Goal: Navigation & Orientation: Find specific page/section

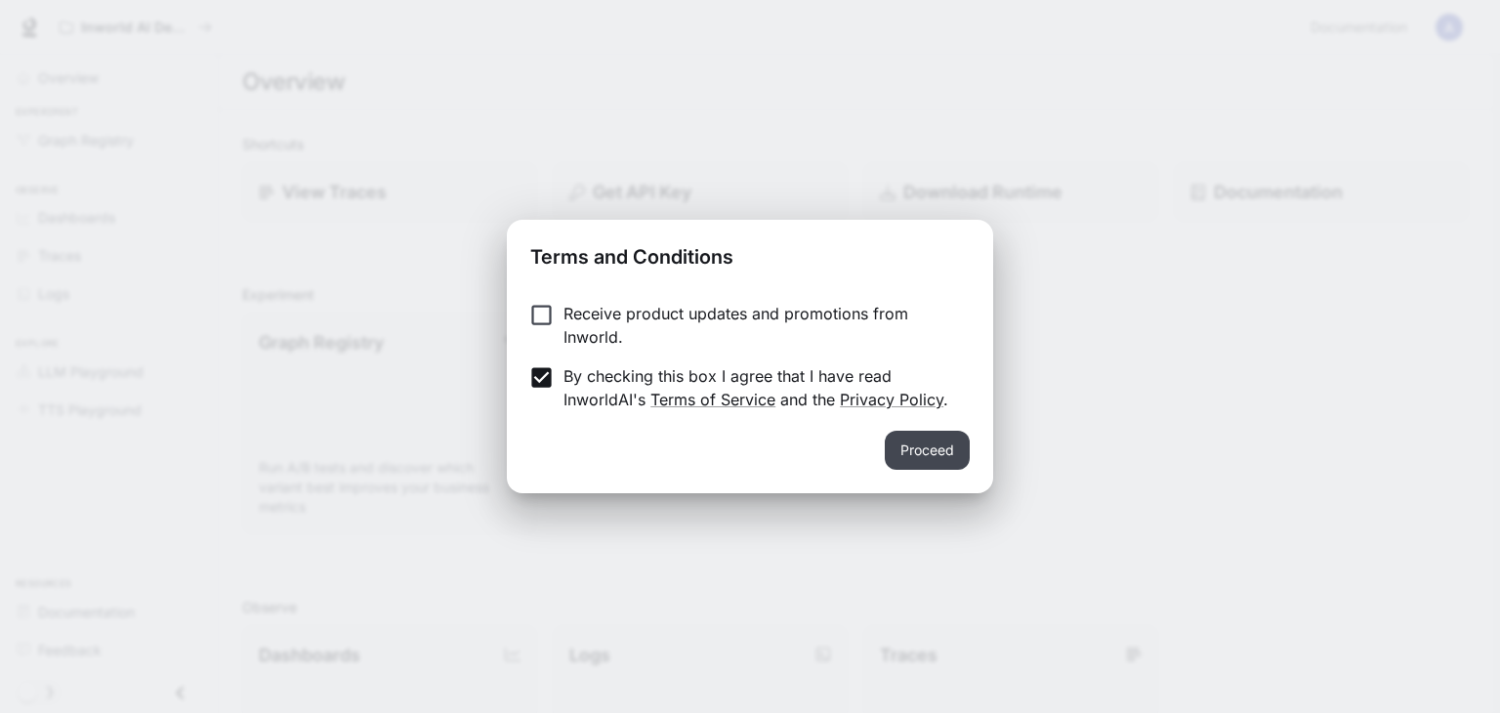
click at [937, 445] on button "Proceed" at bounding box center [927, 450] width 85 height 39
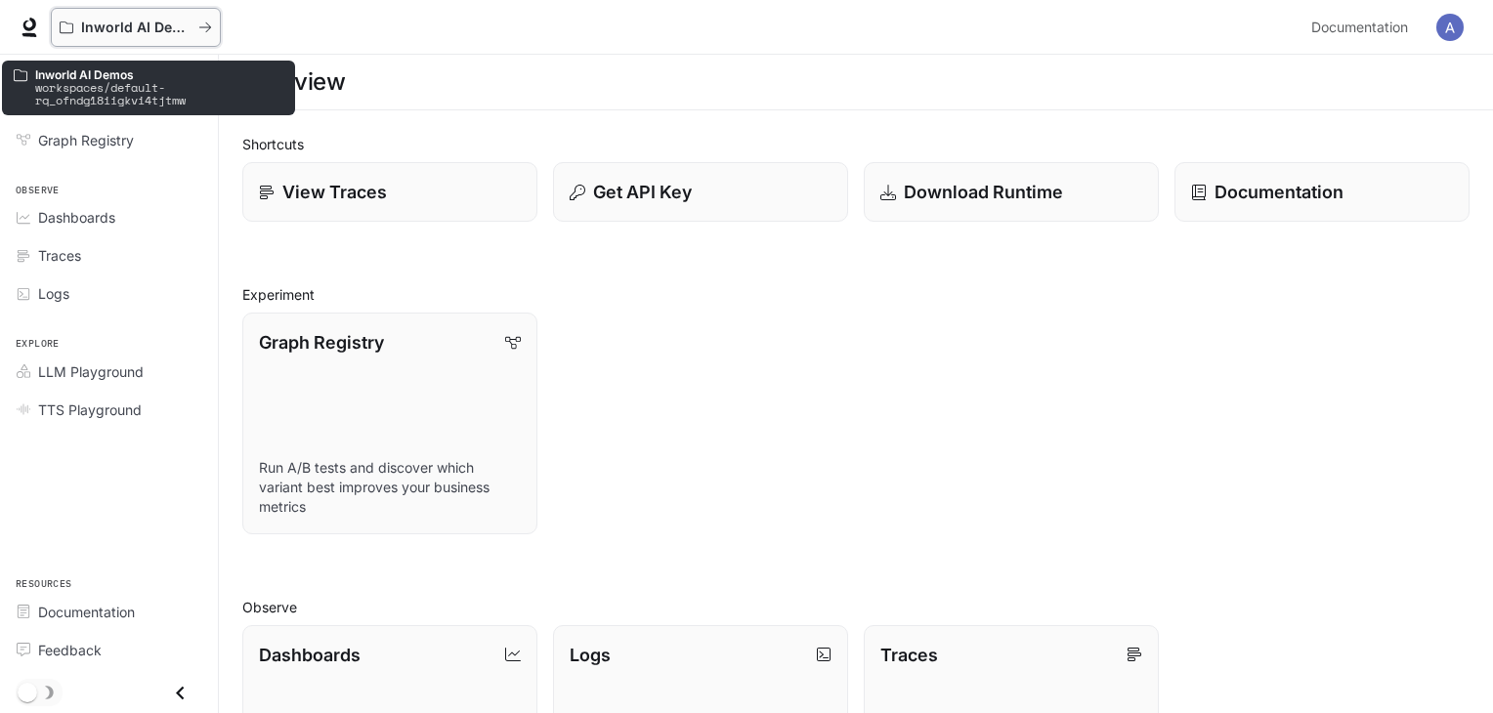
click at [206, 24] on icon "All workspaces" at bounding box center [205, 28] width 14 height 14
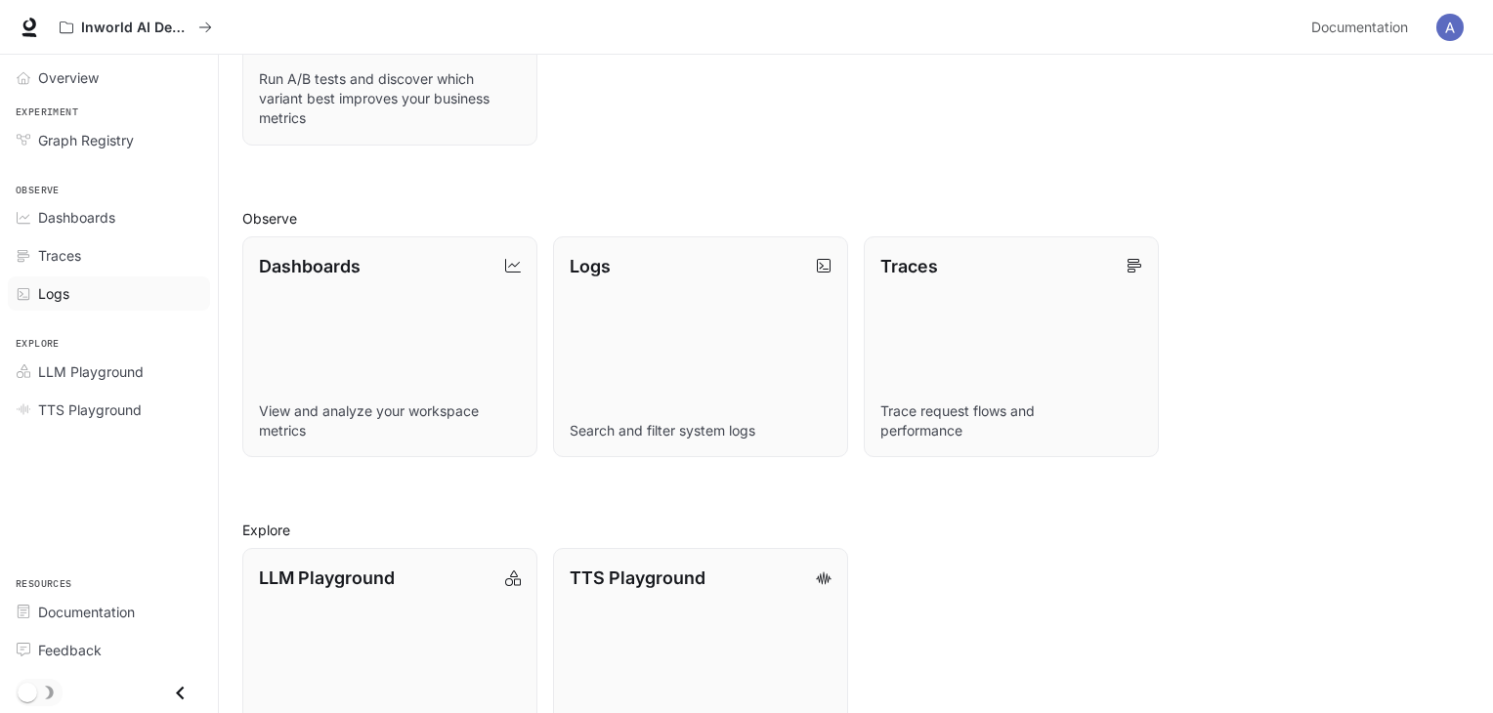
scroll to position [468, 0]
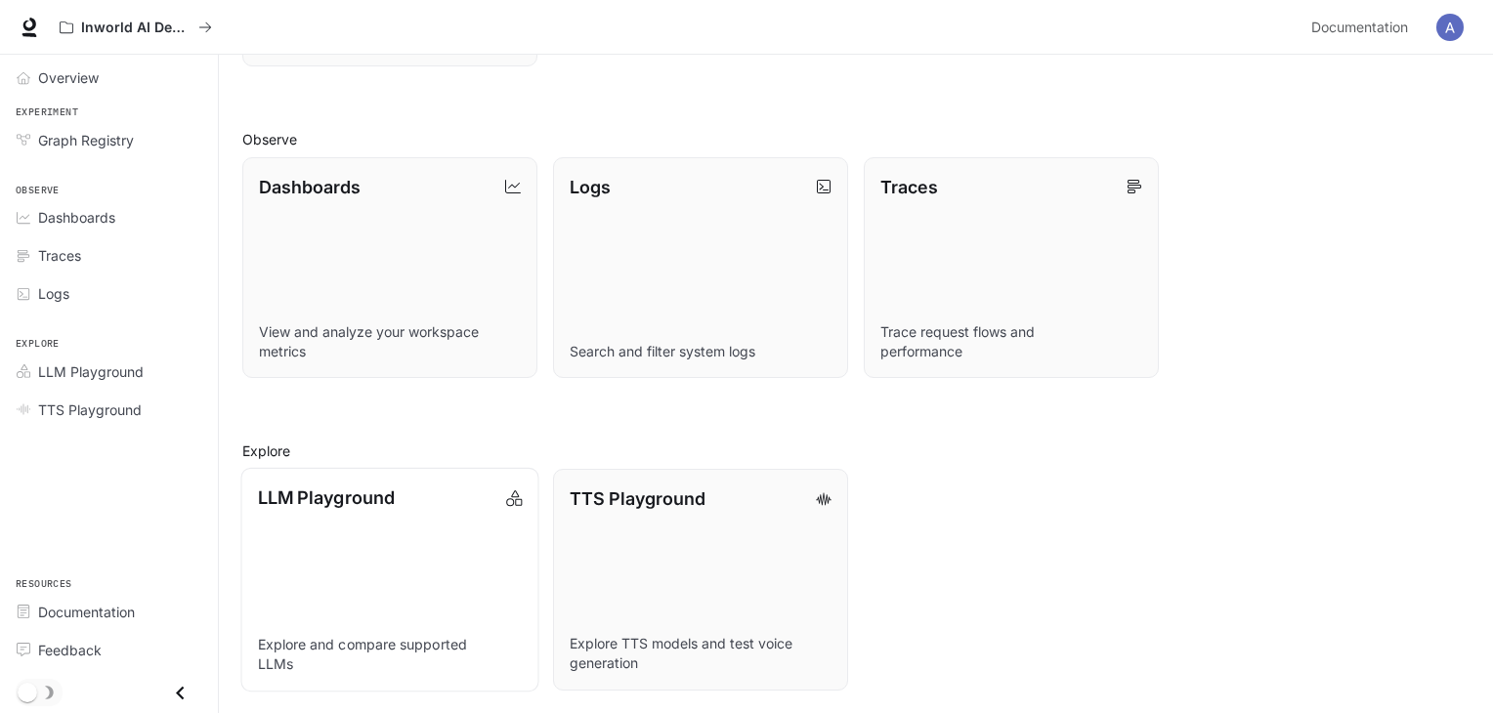
click at [316, 511] on link "LLM Playground Explore and compare supported LLMs" at bounding box center [389, 580] width 298 height 224
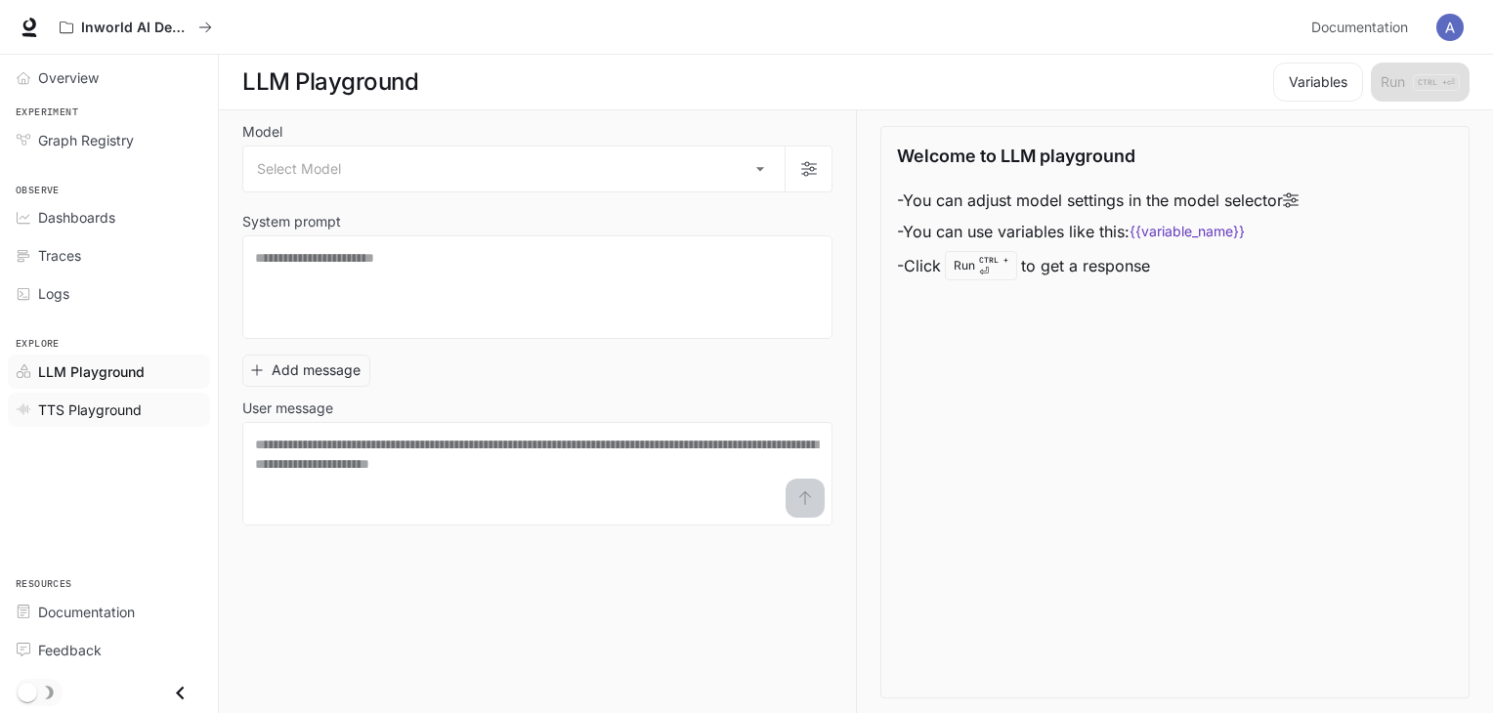
click at [80, 417] on link "TTS Playground" at bounding box center [109, 410] width 202 height 34
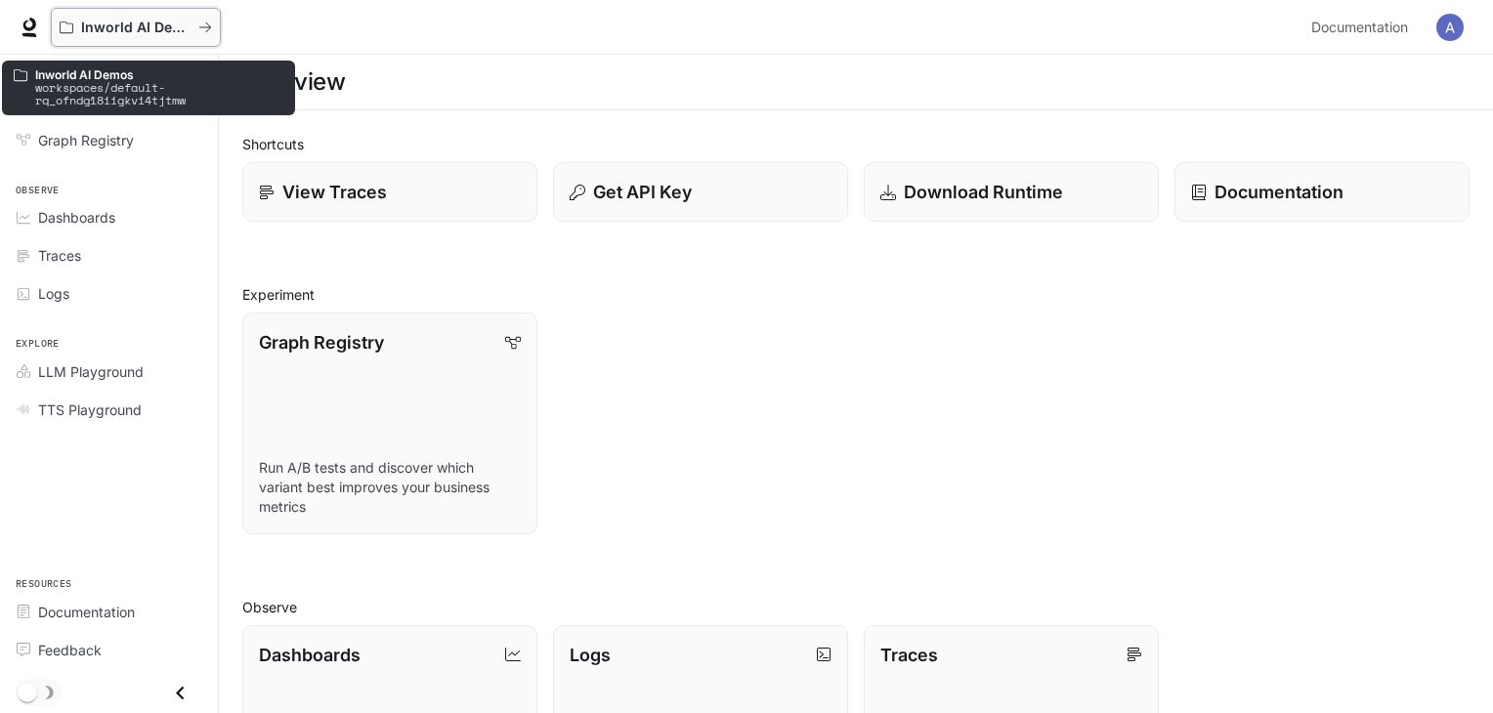
click at [149, 25] on p "Inworld AI Demos" at bounding box center [135, 28] width 109 height 17
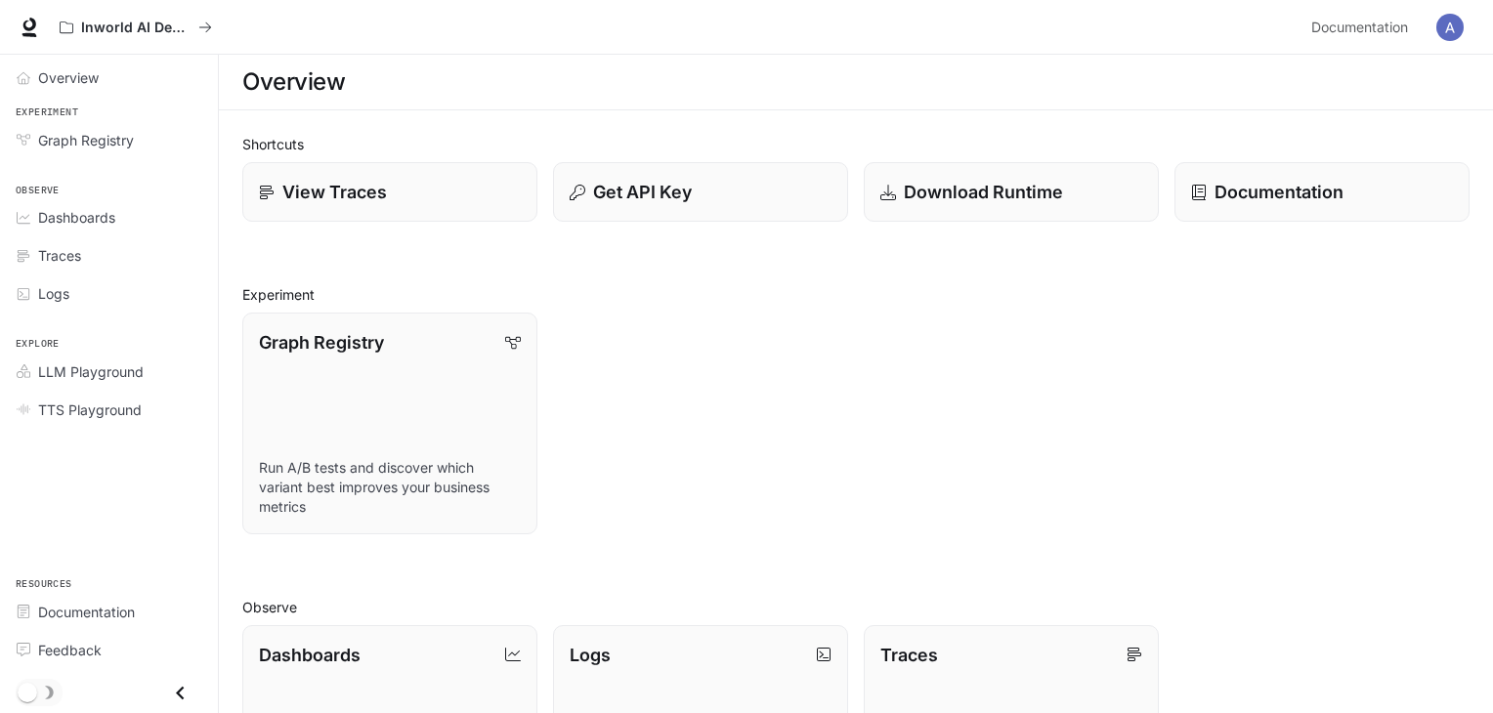
click at [1445, 27] on img "button" at bounding box center [1449, 27] width 27 height 27
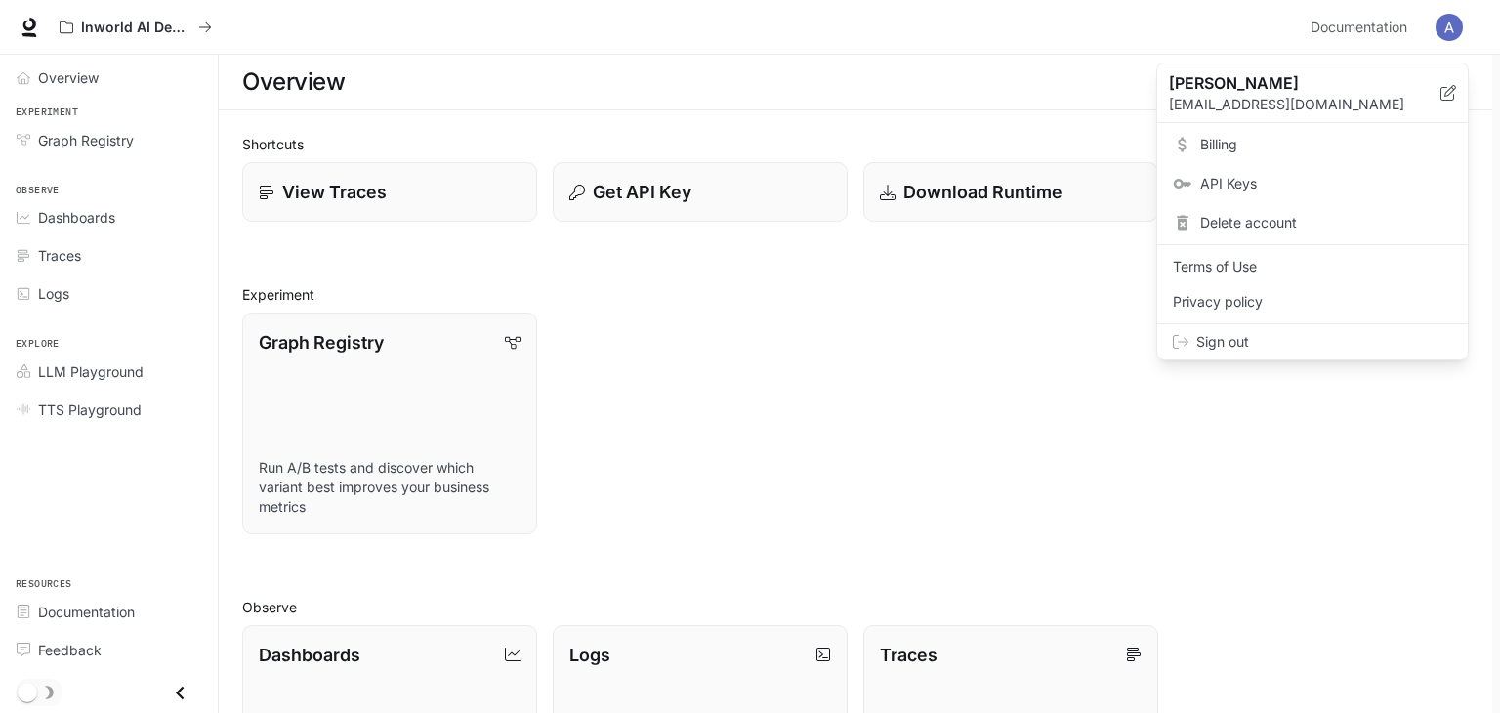
click at [942, 71] on div at bounding box center [750, 356] width 1500 height 713
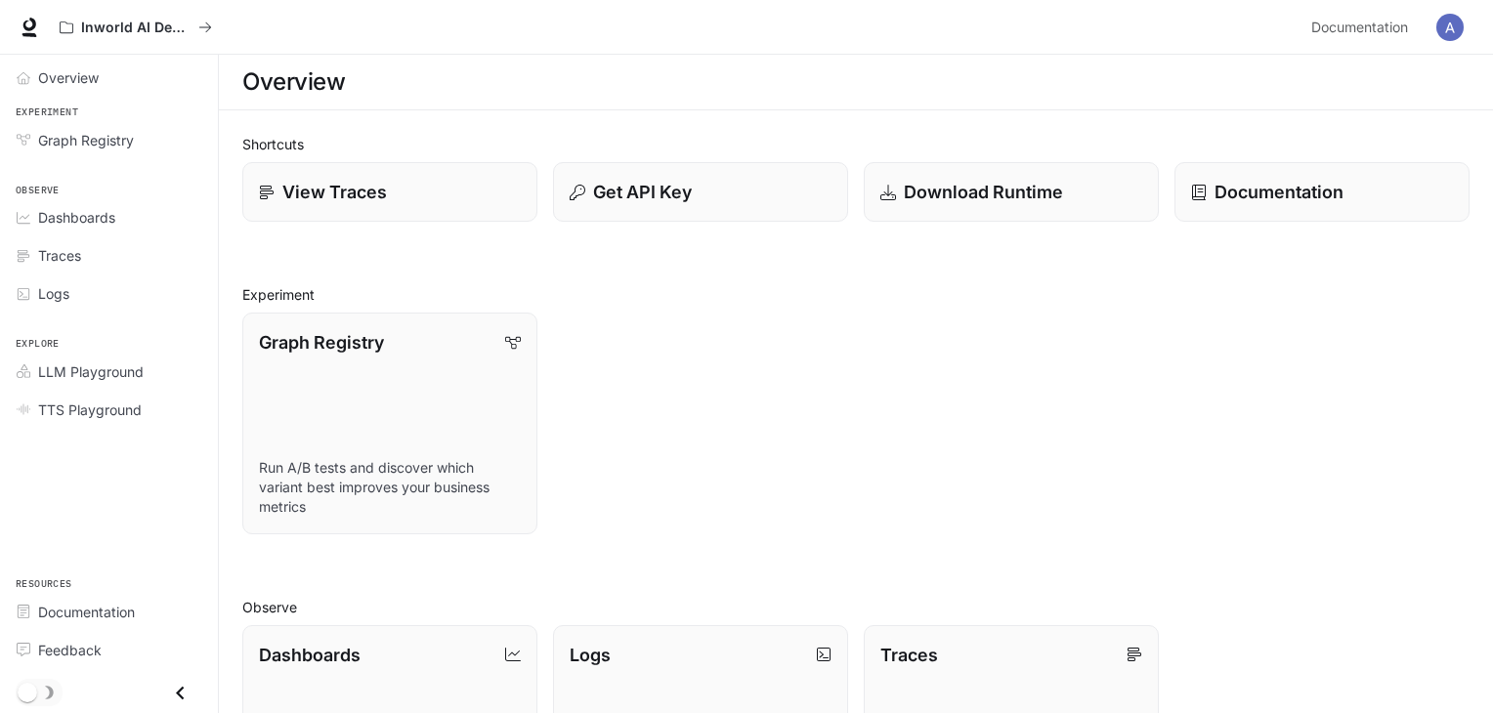
click at [1115, 7] on div "Inworld AI Demos Documentation Documentation" at bounding box center [746, 27] width 1493 height 55
